Goal: Transaction & Acquisition: Obtain resource

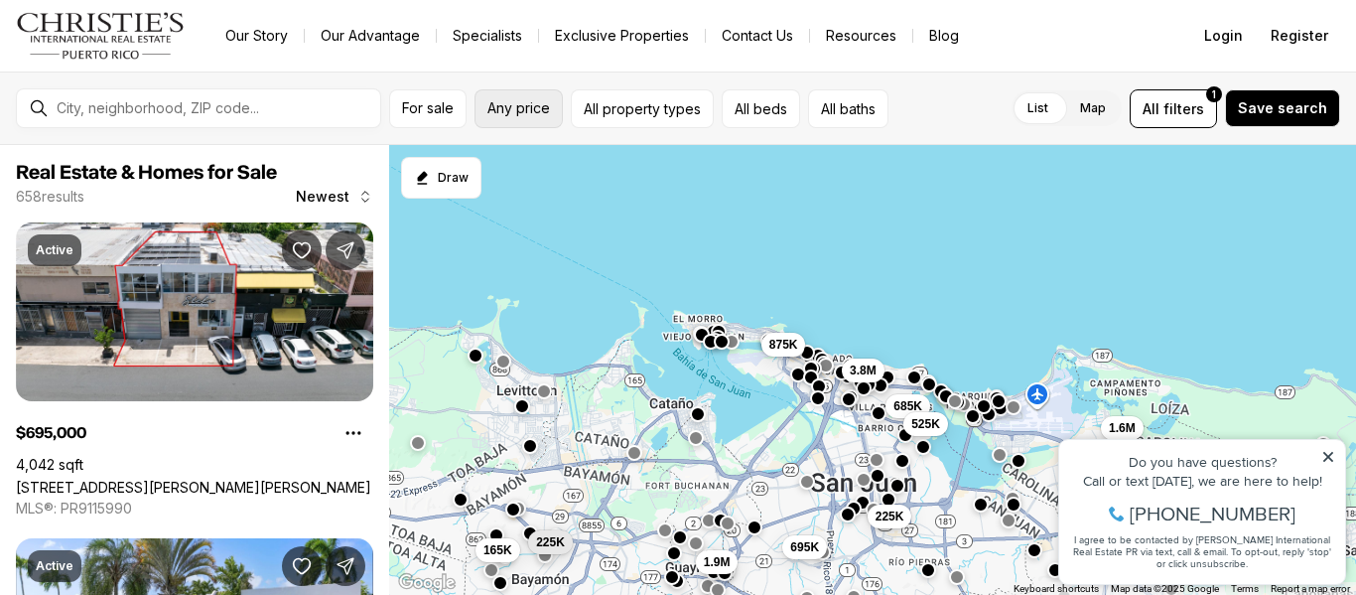
click at [538, 102] on span "Any price" at bounding box center [518, 108] width 63 height 16
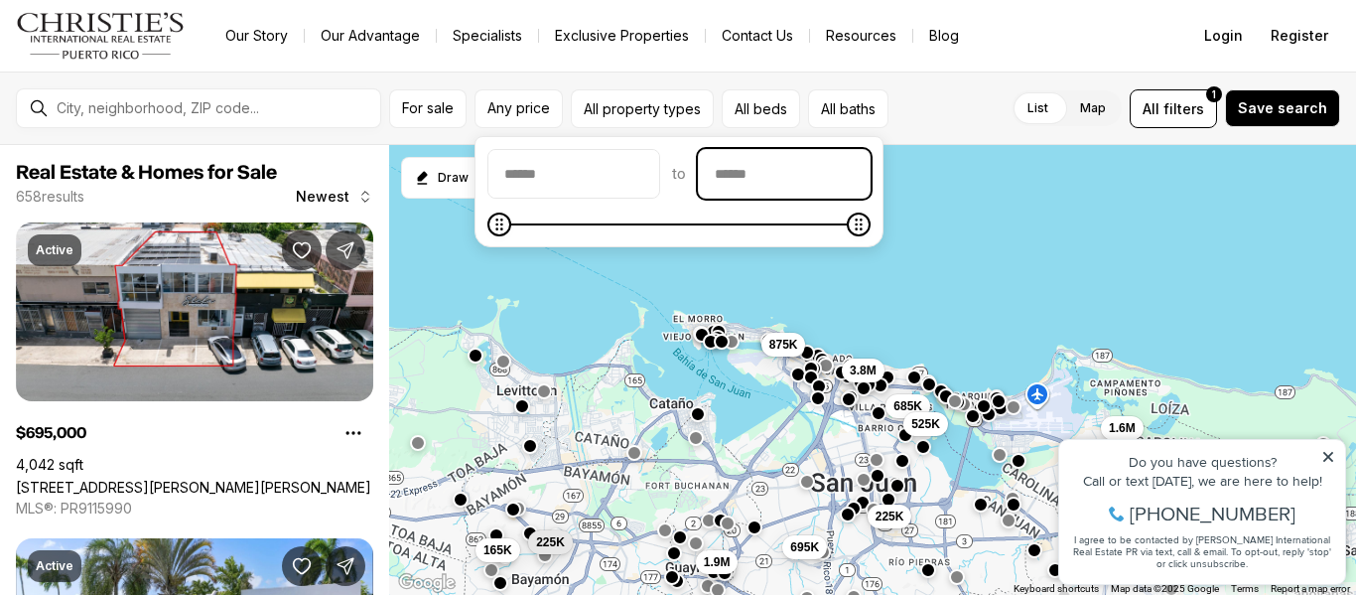
click at [800, 179] on input "priceMax" at bounding box center [784, 174] width 171 height 48
type input "********"
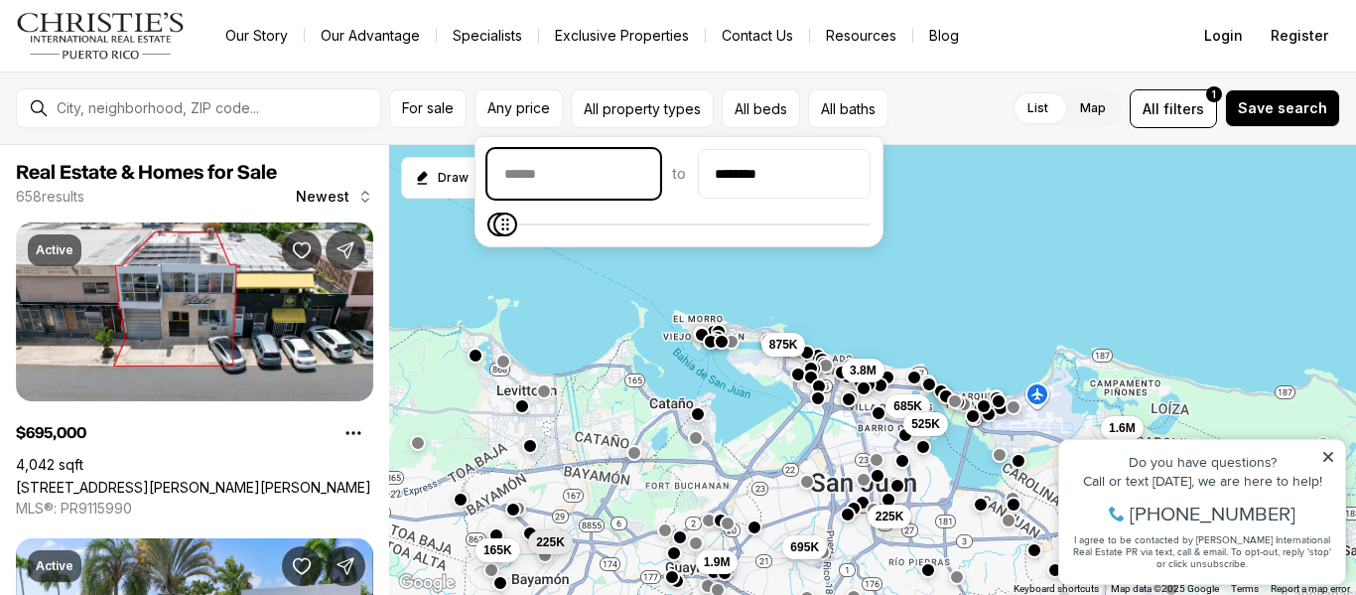
click at [559, 176] on input "priceMin" at bounding box center [573, 174] width 171 height 48
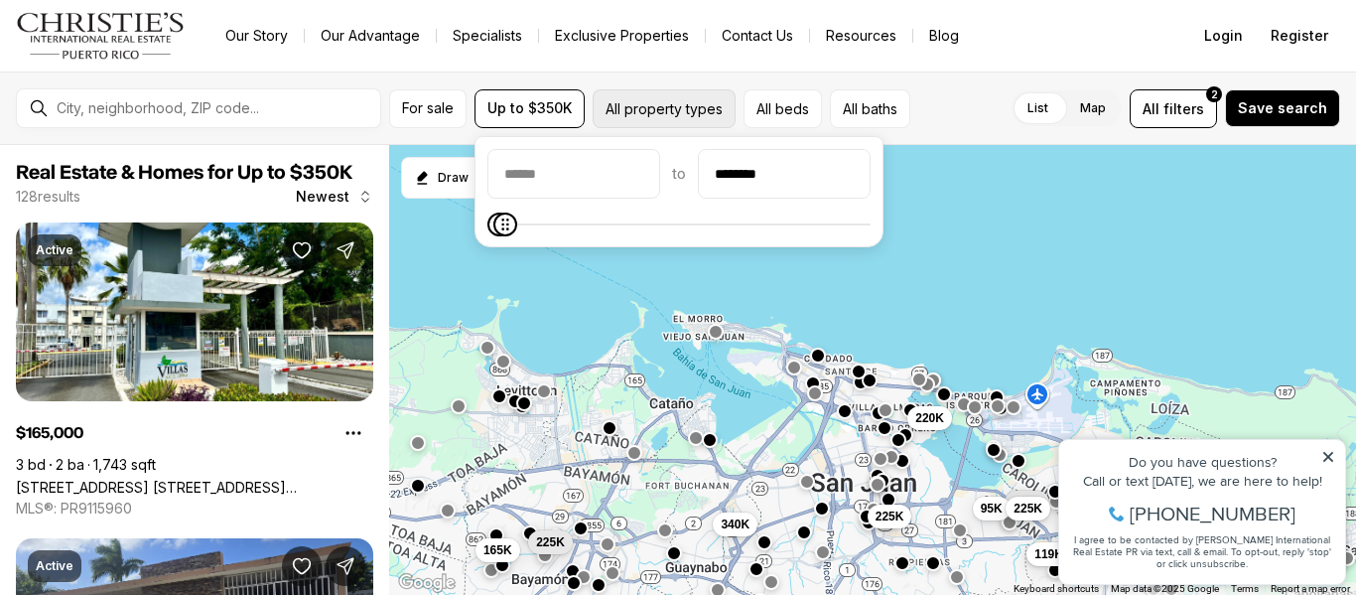
click at [658, 110] on button "All property types" at bounding box center [664, 108] width 143 height 39
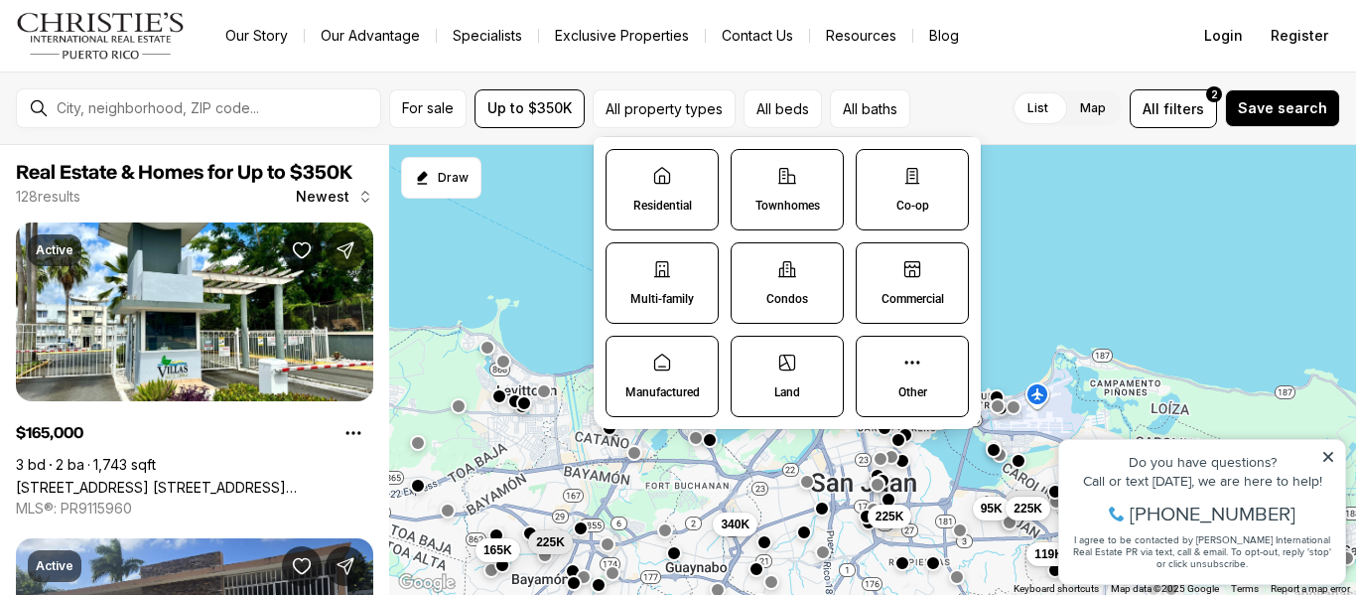
click at [697, 201] on label "Residential" at bounding box center [662, 189] width 113 height 81
click at [626, 170] on button "Residential" at bounding box center [617, 160] width 20 height 20
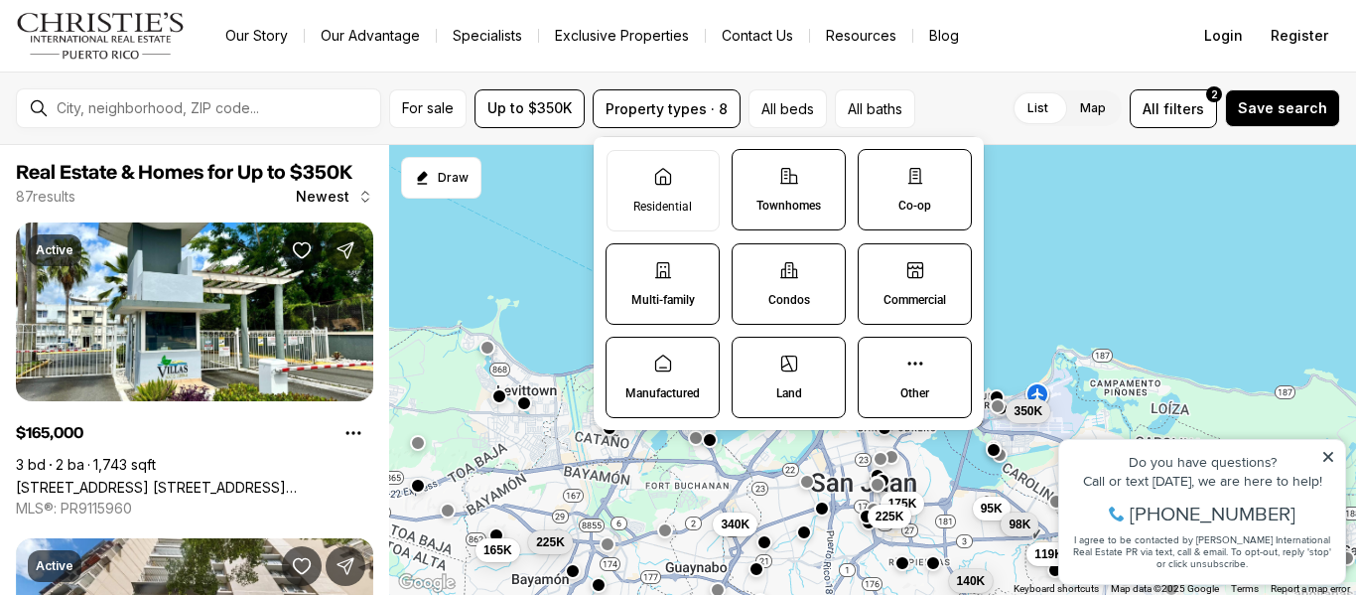
click at [657, 290] on label "Multi-family" at bounding box center [663, 283] width 114 height 81
click at [626, 264] on button "Multi-family" at bounding box center [617, 254] width 20 height 20
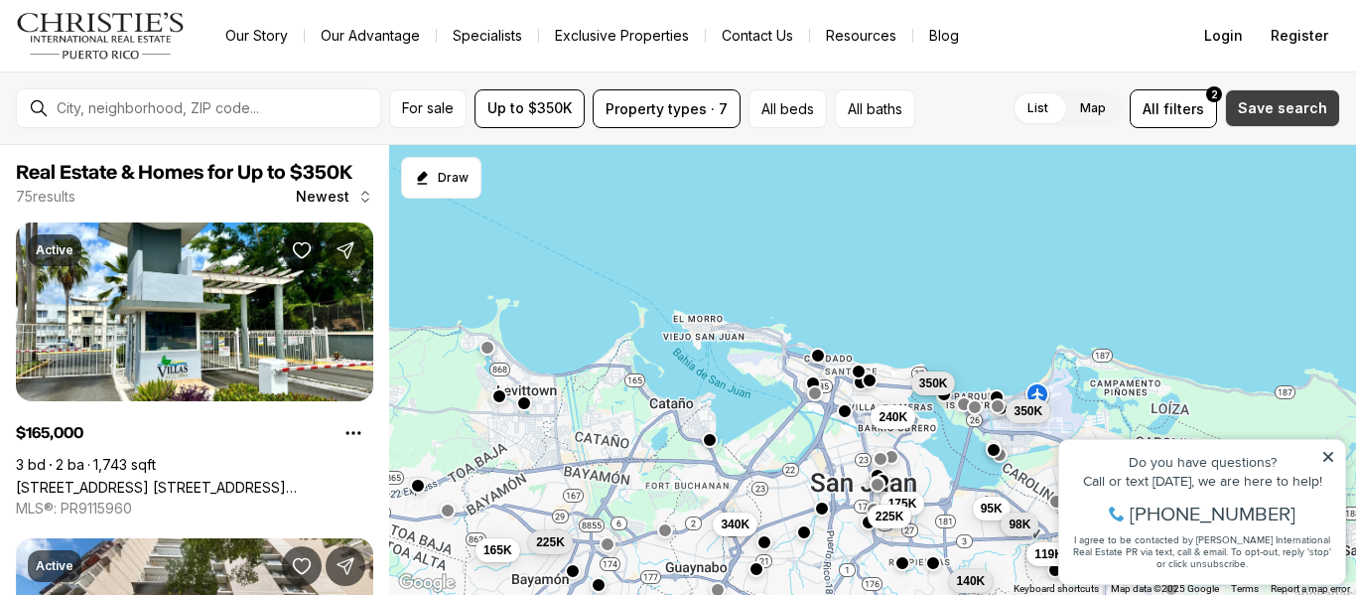
click at [1298, 102] on span "Save search" at bounding box center [1282, 108] width 89 height 16
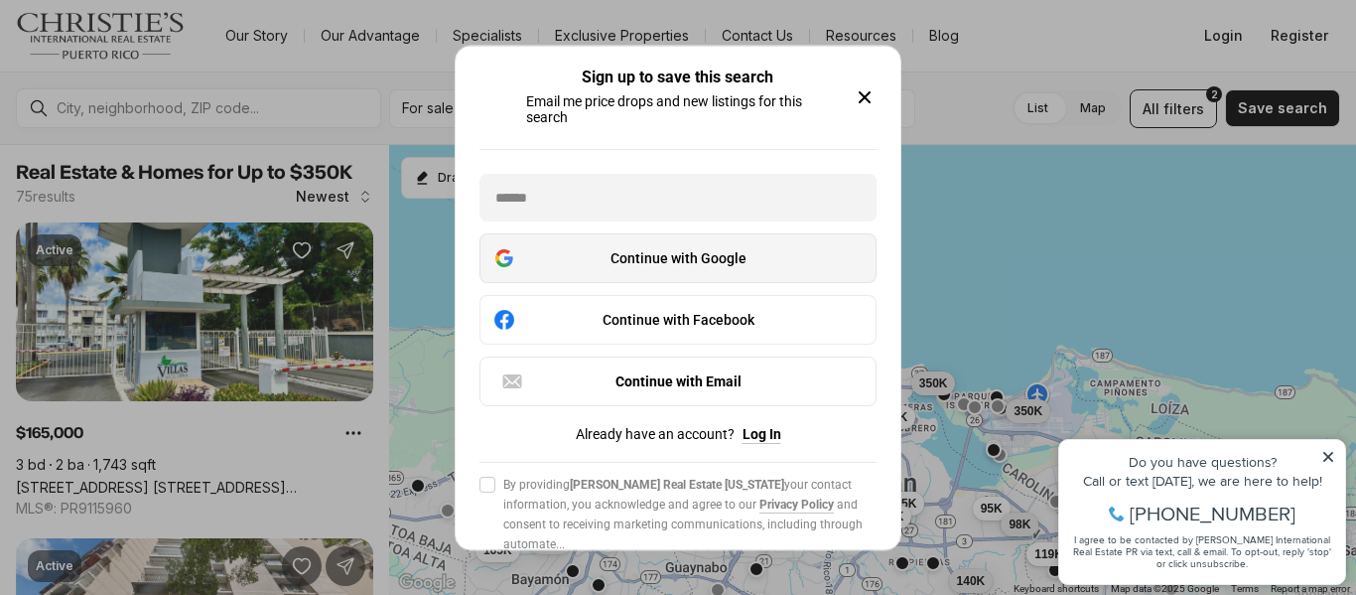
click at [718, 263] on div "Continue with Google" at bounding box center [677, 258] width 371 height 24
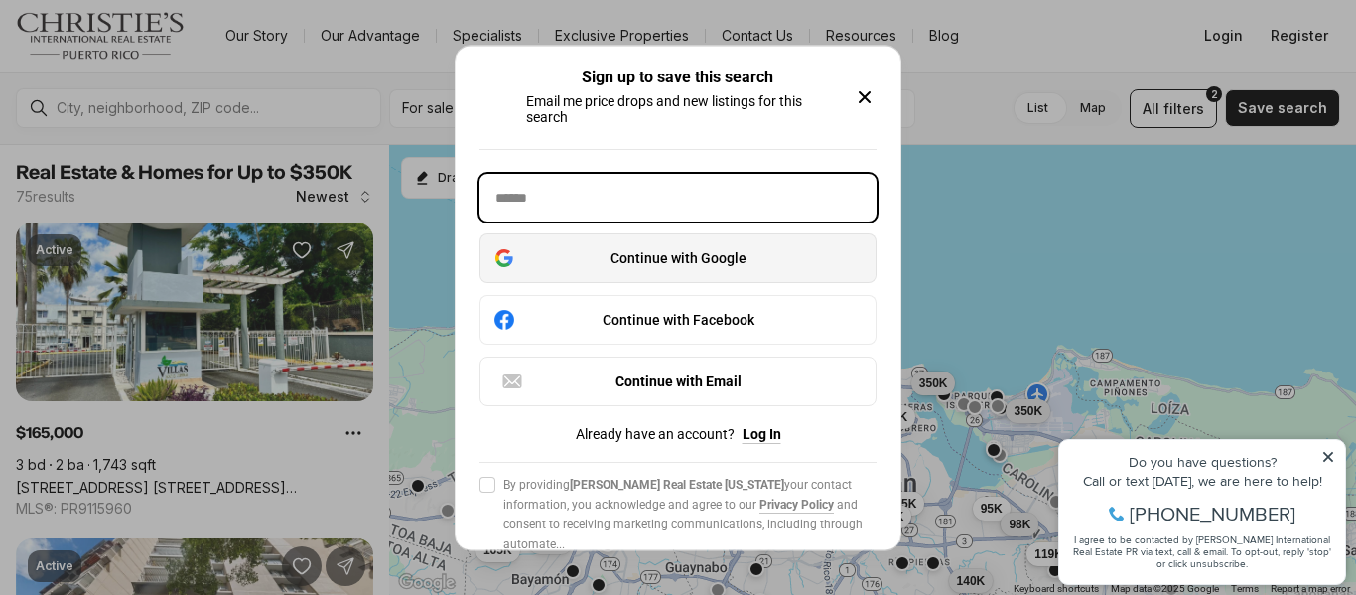
click at [639, 197] on input "text" at bounding box center [677, 198] width 397 height 48
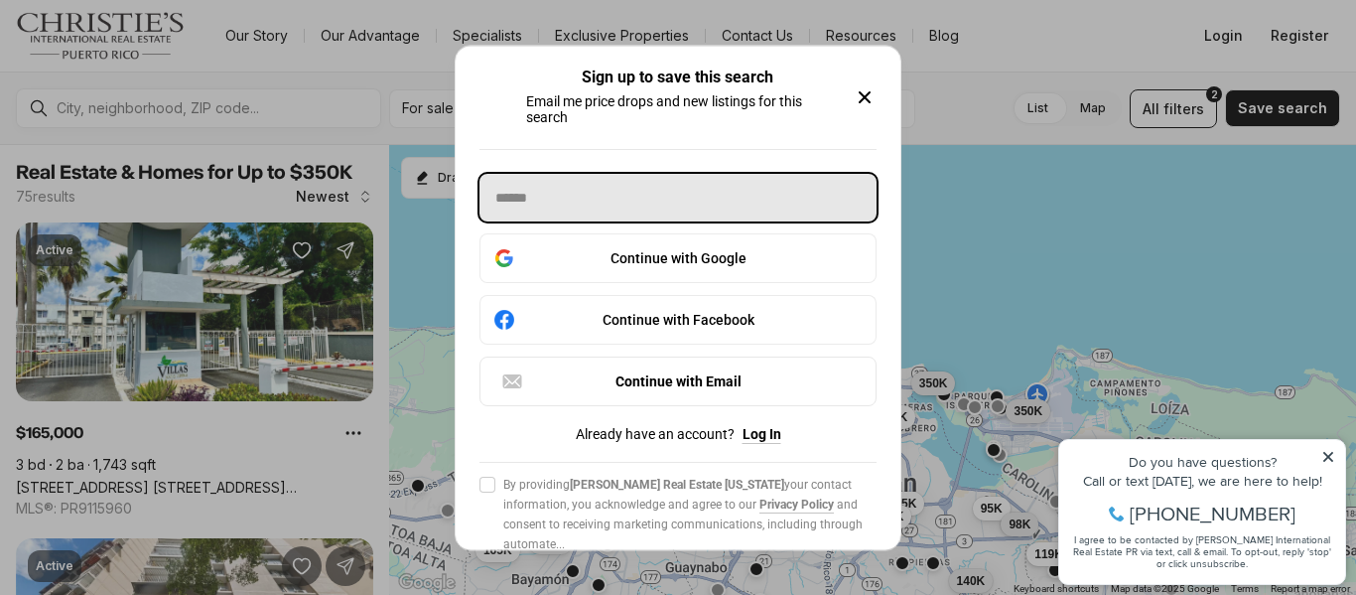
type input "**********"
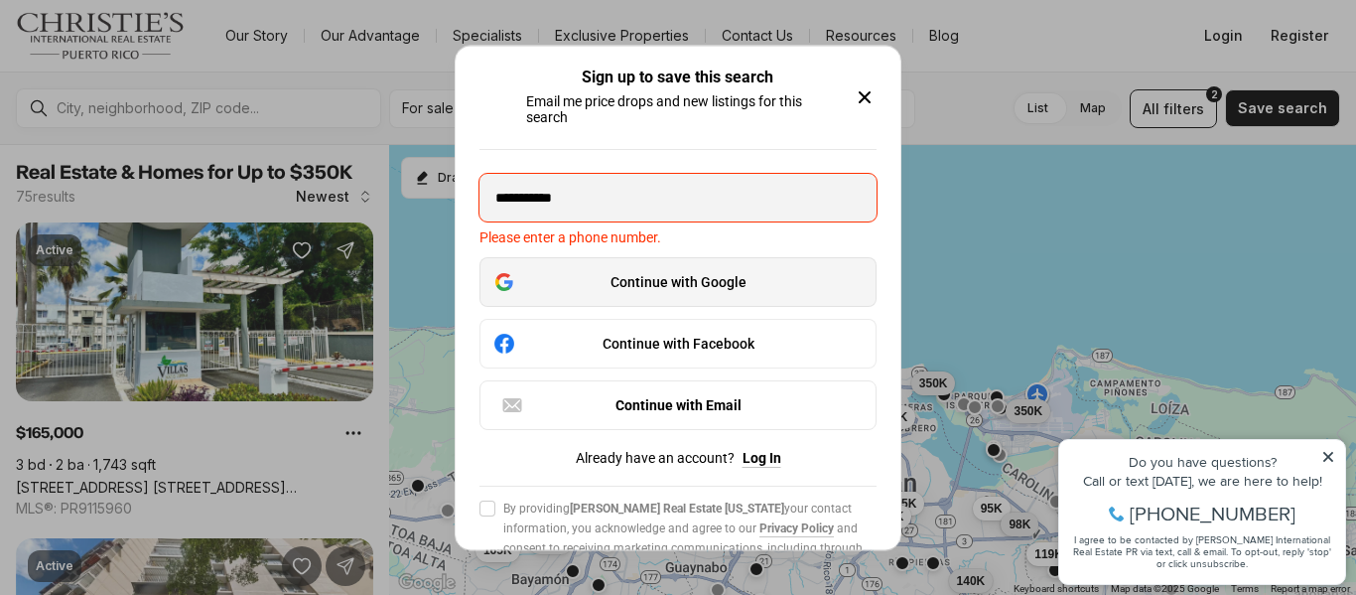
click at [655, 286] on div "Continue with Google" at bounding box center [677, 282] width 371 height 24
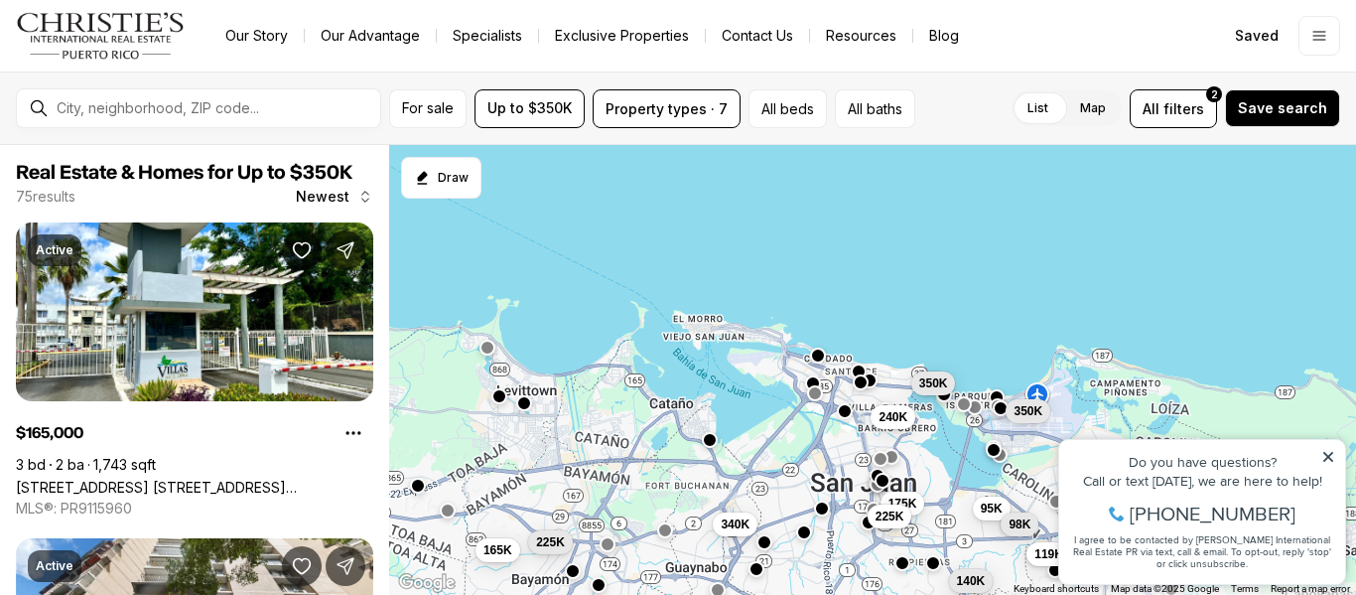
click at [197, 94] on div at bounding box center [215, 108] width 332 height 34
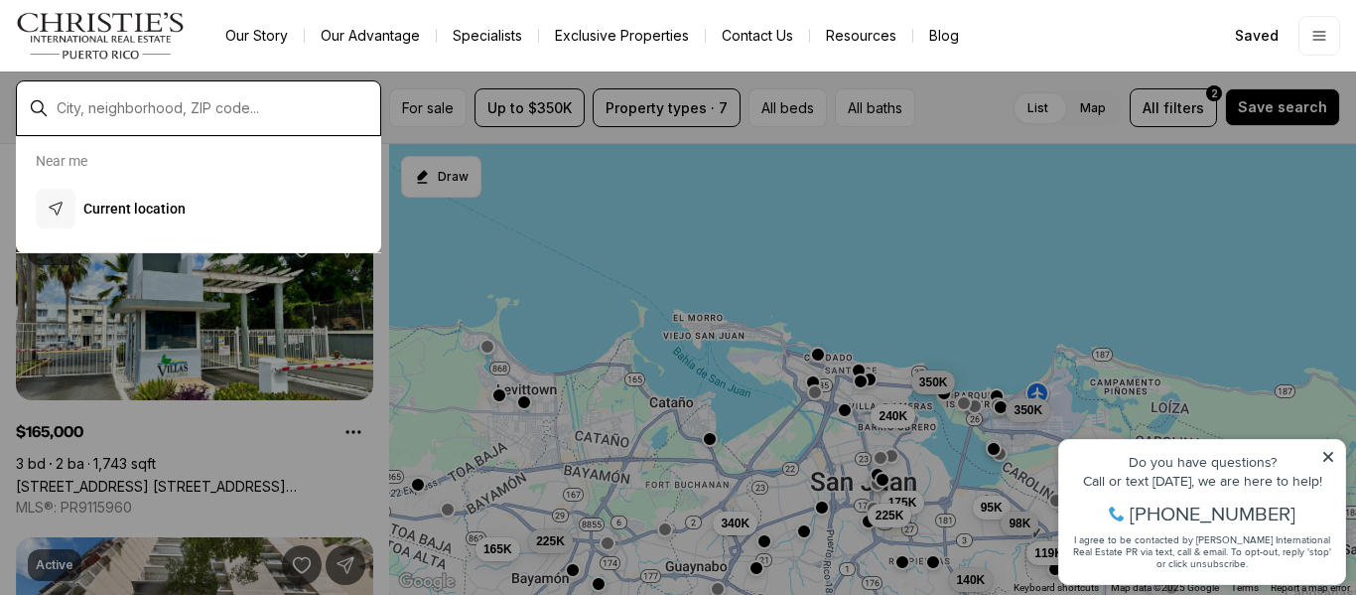
click at [194, 100] on input "text" at bounding box center [215, 108] width 316 height 18
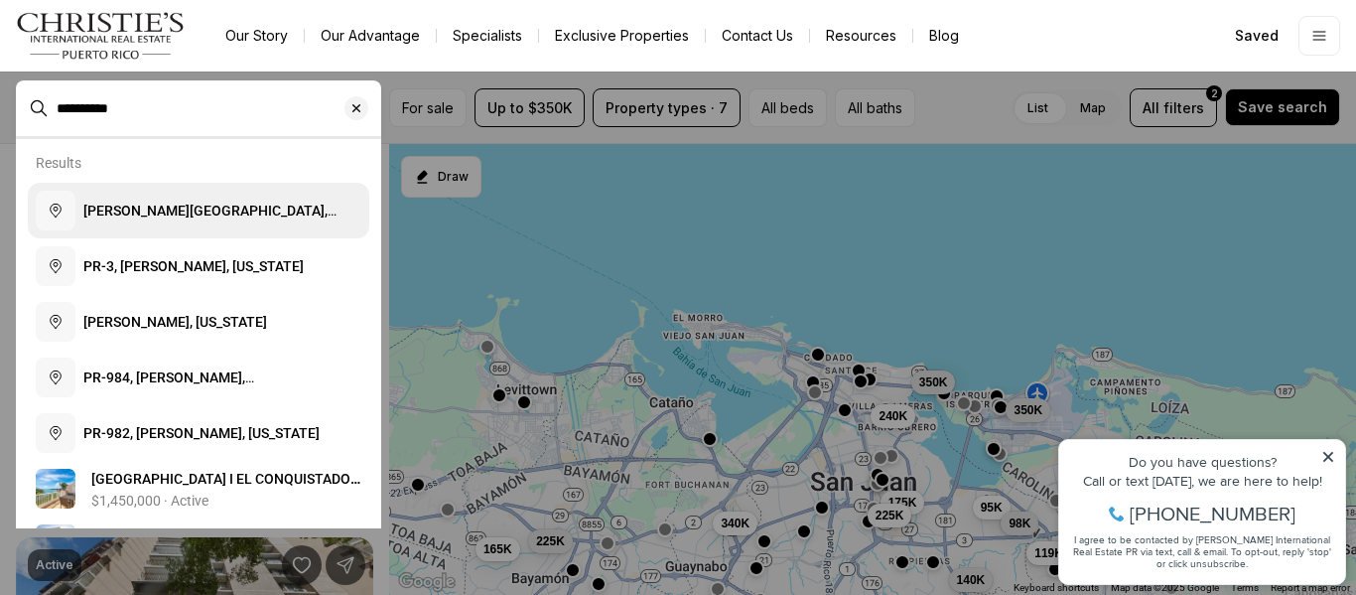
type input "**********"
click at [205, 213] on span "Fajardo, PR, Puerto Rico" at bounding box center [209, 221] width 253 height 36
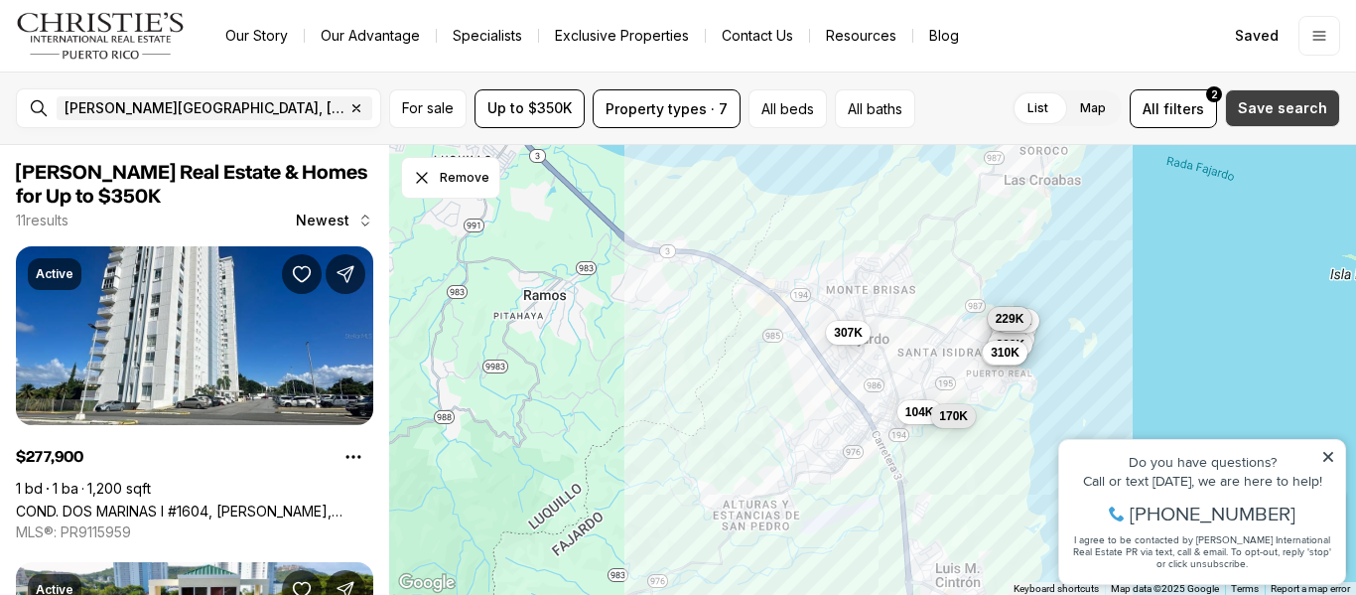
click at [1285, 106] on span "Save search" at bounding box center [1282, 108] width 89 height 16
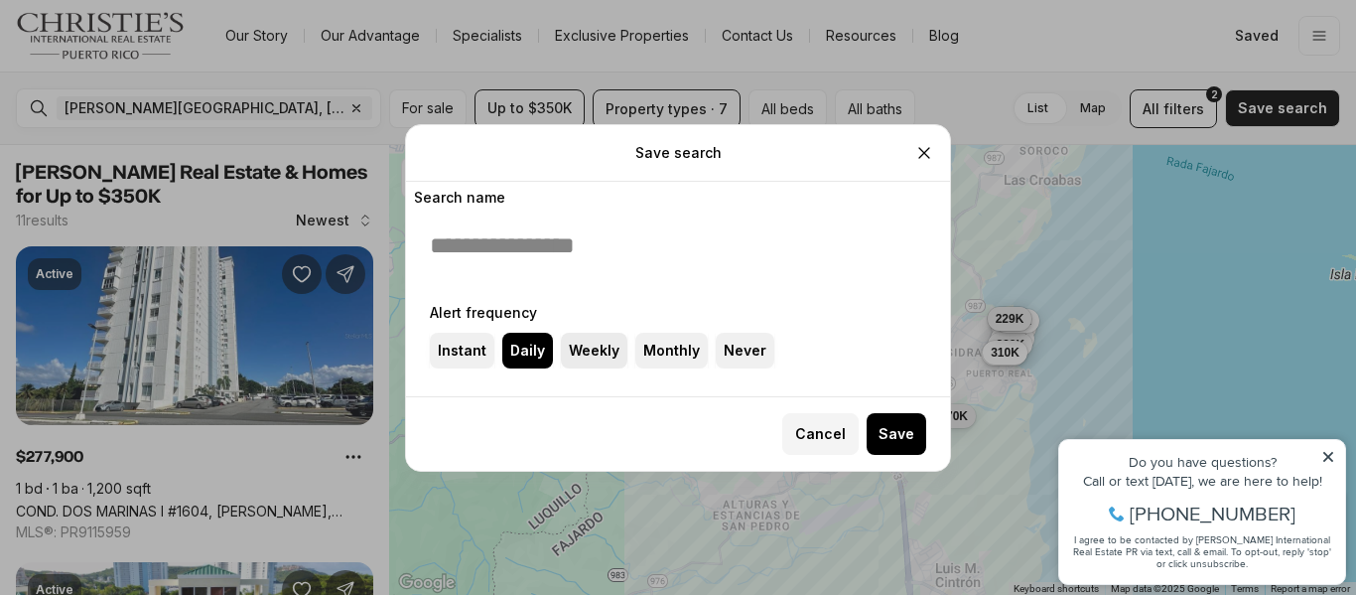
click at [580, 343] on label "Weekly" at bounding box center [594, 351] width 67 height 36
click at [0, 0] on button "Weekly" at bounding box center [0, 0] width 0 height 0
click at [888, 434] on span "Save" at bounding box center [897, 434] width 36 height 16
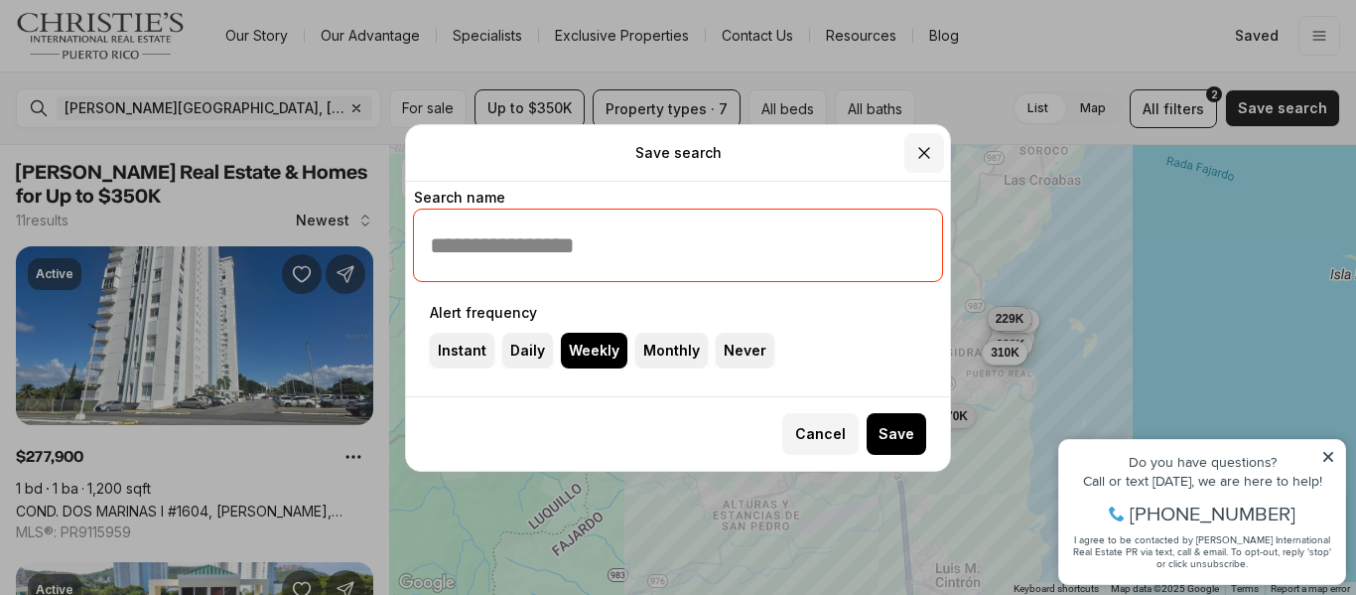
click at [922, 154] on icon "Close" at bounding box center [924, 153] width 10 height 10
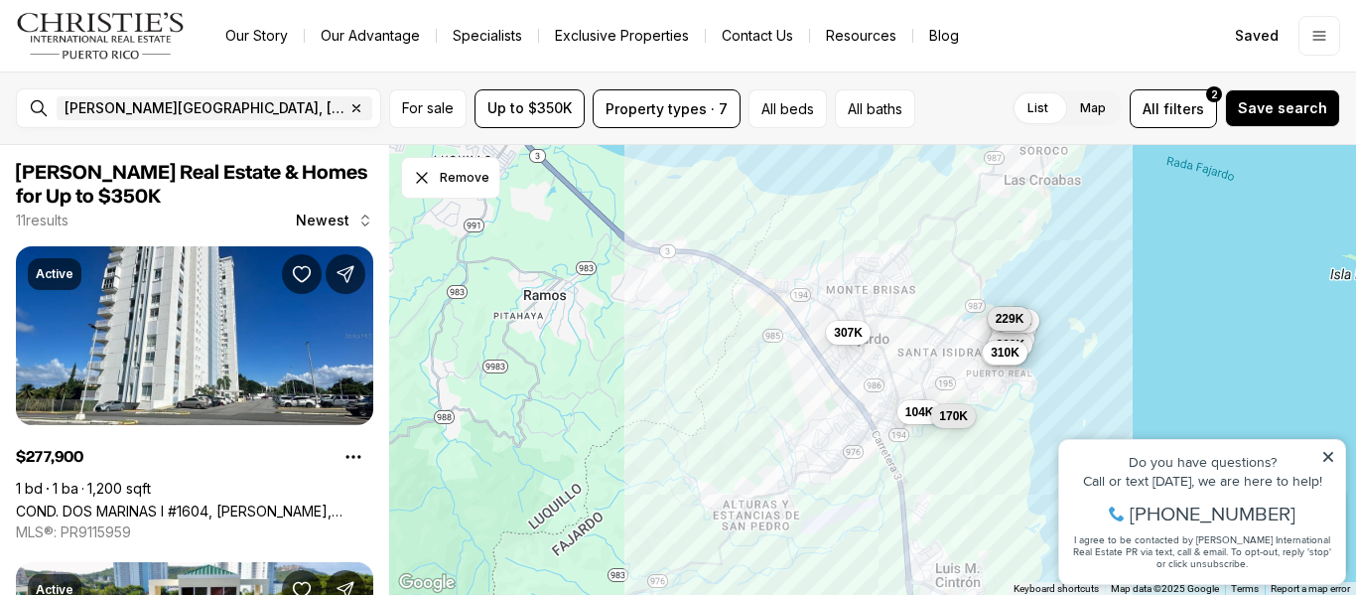
click at [1328, 450] on icon at bounding box center [1328, 457] width 14 height 14
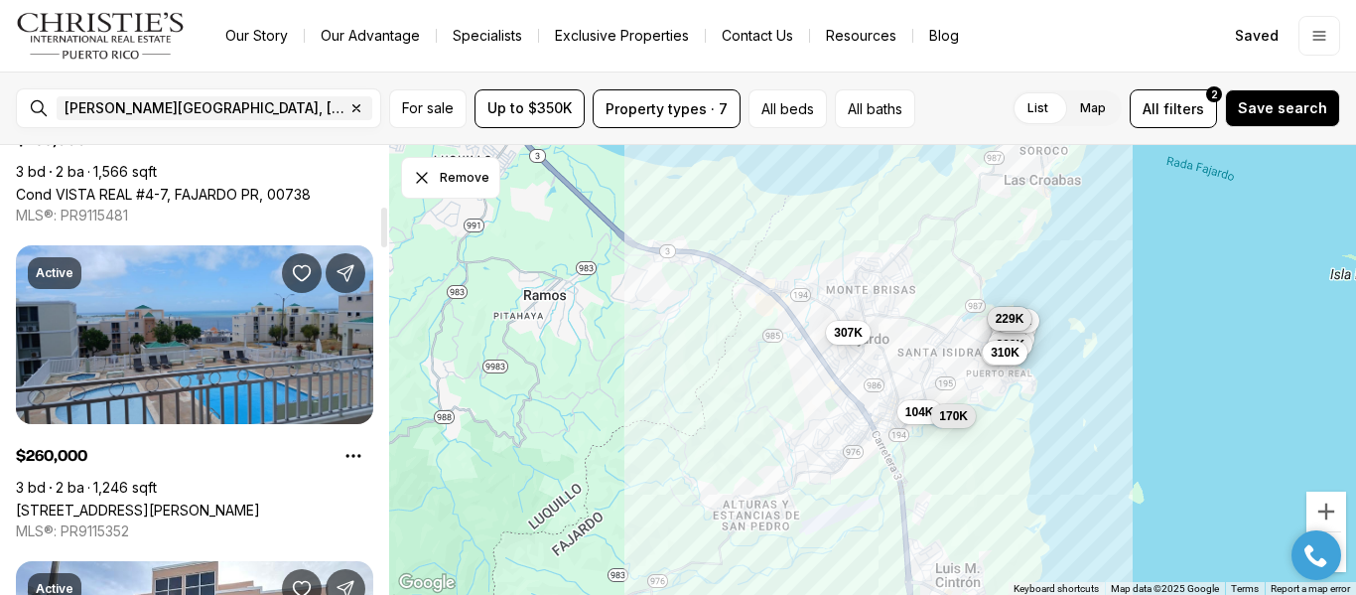
scroll to position [604, 0]
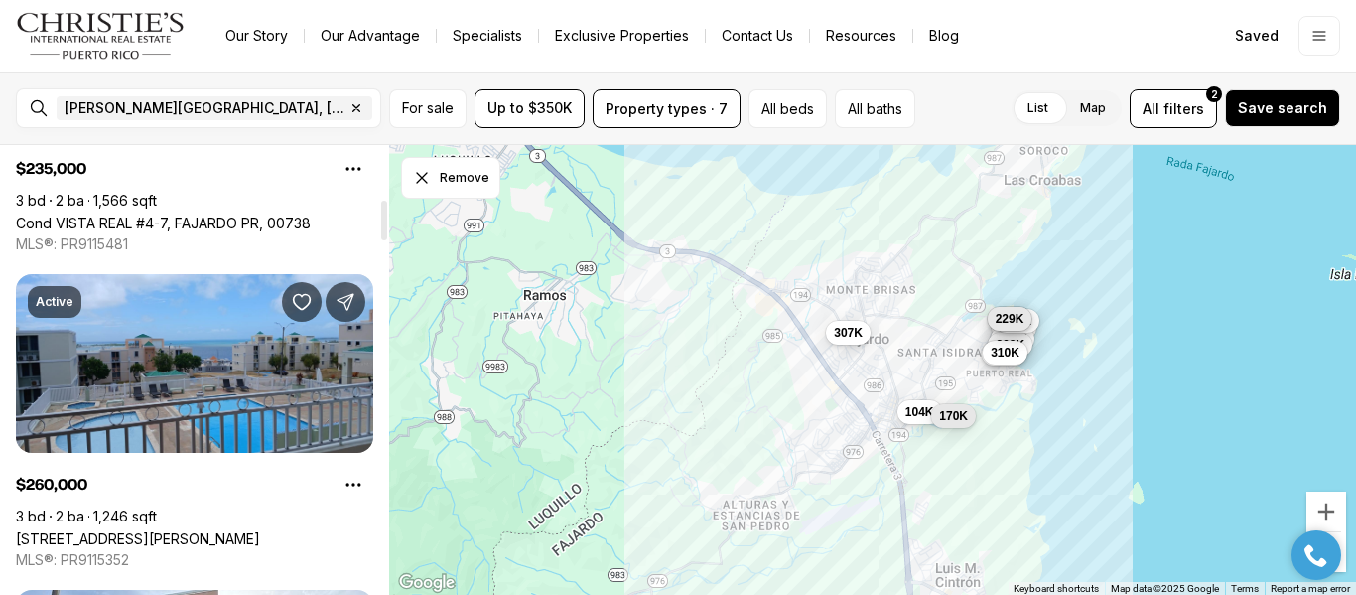
drag, startPoint x: 387, startPoint y: 184, endPoint x: 323, endPoint y: 237, distance: 83.9
click at [381, 237] on div at bounding box center [384, 221] width 6 height 40
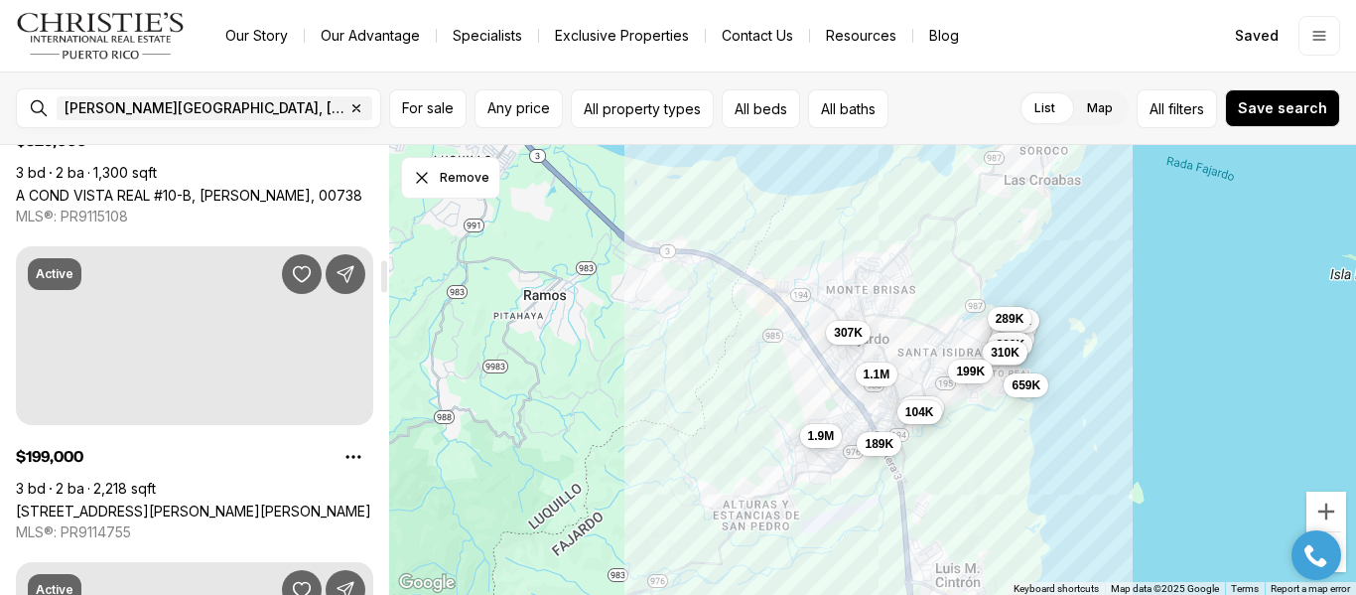
scroll to position [1609, 0]
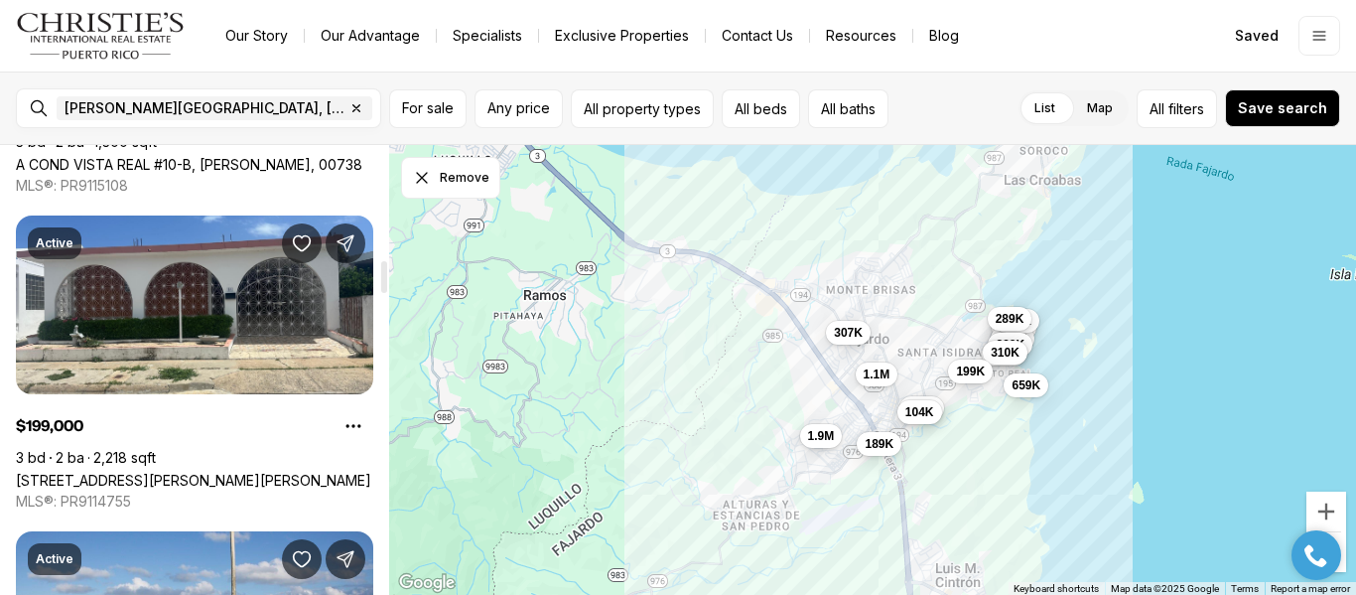
drag, startPoint x: 386, startPoint y: 160, endPoint x: 389, endPoint y: 274, distance: 114.2
click at [387, 274] on div at bounding box center [384, 277] width 6 height 32
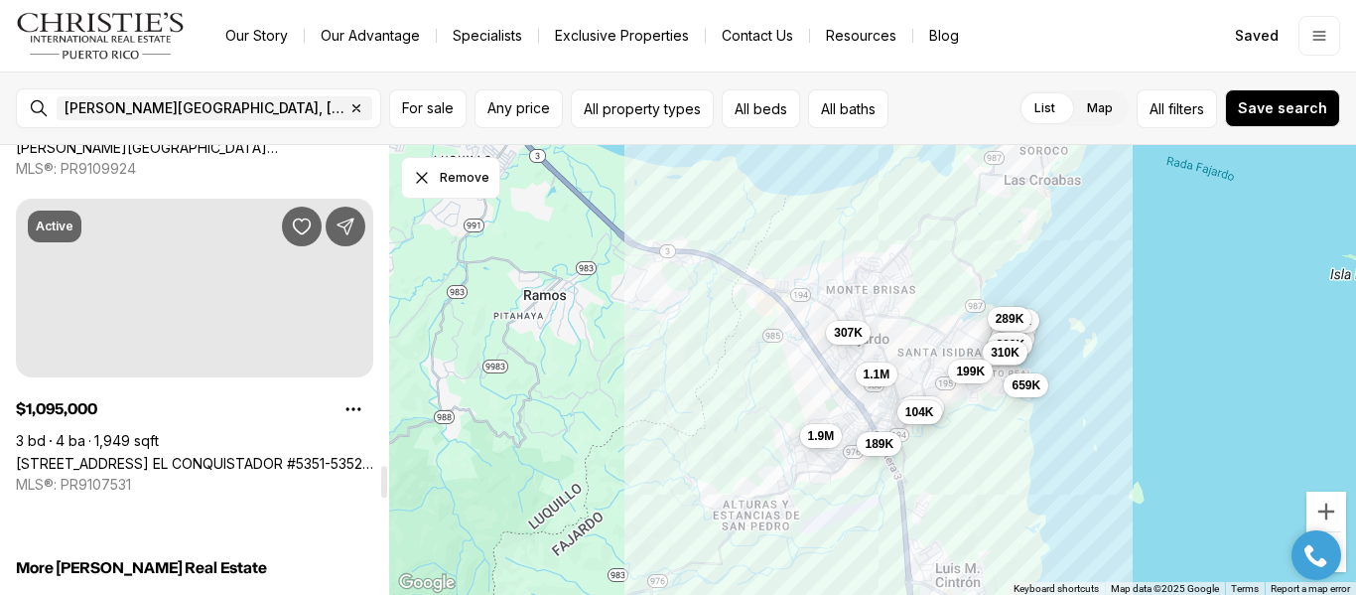
scroll to position [4494, 0]
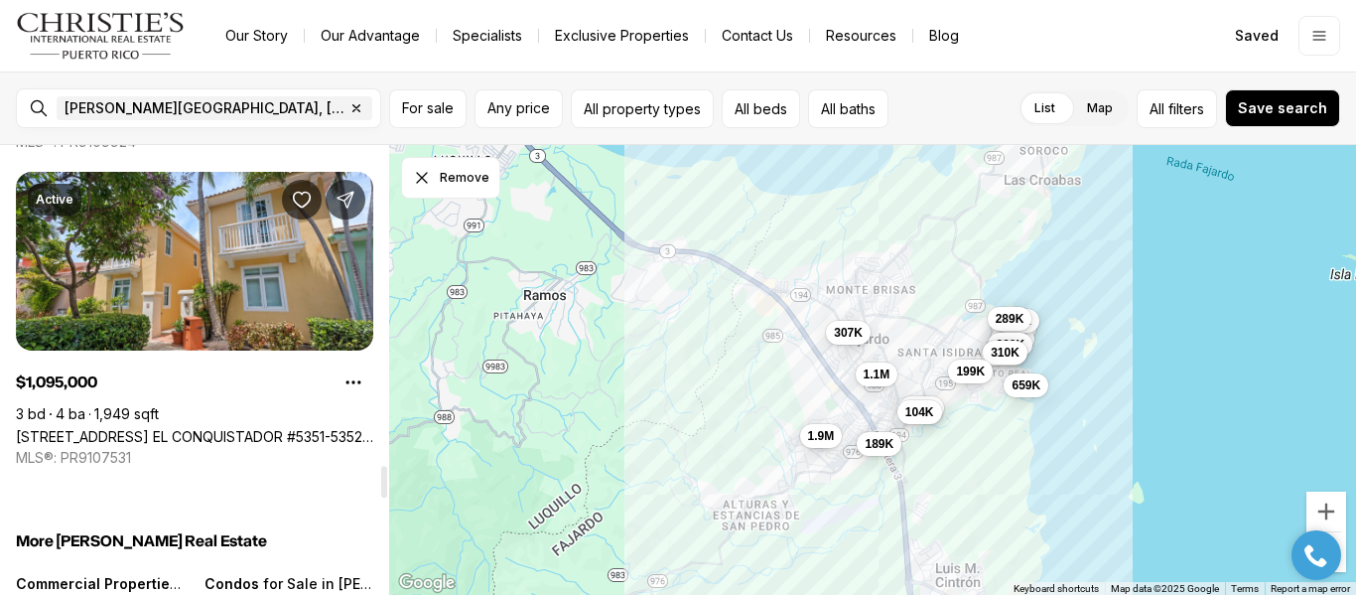
drag, startPoint x: 380, startPoint y: 287, endPoint x: 342, endPoint y: 491, distance: 208.1
click at [381, 491] on div at bounding box center [384, 482] width 6 height 32
